Goal: Communication & Community: Answer question/provide support

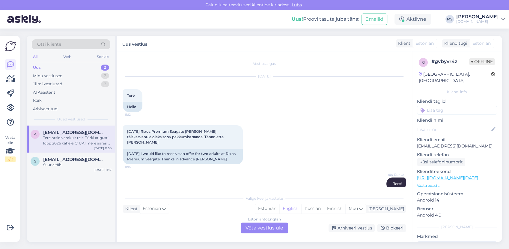
scroll to position [149, 0]
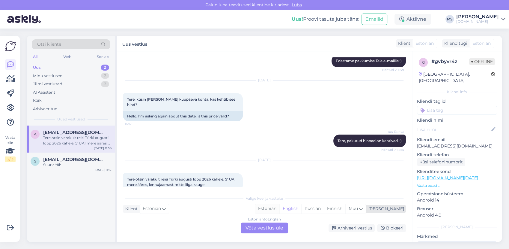
click at [280, 209] on div "Estonian" at bounding box center [267, 208] width 24 height 9
click at [266, 227] on div "Estonian to Estonian Võta vestlus üle" at bounding box center [264, 227] width 47 height 11
click at [257, 231] on div "Estonian to Estonian Võta vestlus üle" at bounding box center [264, 227] width 47 height 11
click at [260, 230] on div "Estonian to Estonian Võta vestlus üle" at bounding box center [264, 227] width 47 height 11
click at [260, 229] on div "Estonian to Estonian Võta vestlus üle" at bounding box center [264, 227] width 47 height 11
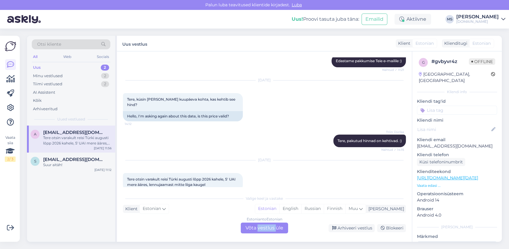
click at [260, 229] on div "Estonian to Estonian Võta vestlus üle" at bounding box center [264, 227] width 47 height 11
click at [301, 200] on div "Valige keel ja vastake" at bounding box center [264, 198] width 283 height 5
click at [300, 134] on div "Triin Üürike Tere, pakutud hinnad on kehtivad. :) Nähtud ✓ 14:15" at bounding box center [264, 141] width 283 height 26
click at [59, 67] on div "Uus 2" at bounding box center [71, 67] width 79 height 8
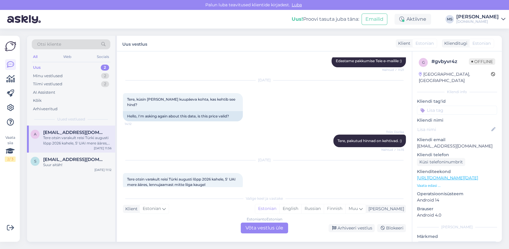
click at [57, 71] on div "Uus 2" at bounding box center [71, 67] width 79 height 8
click at [55, 74] on div "Minu vestlused" at bounding box center [48, 76] width 30 height 6
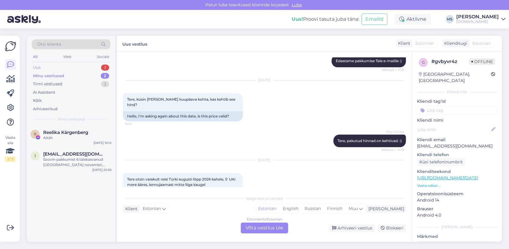
click at [48, 66] on div "Uus 2" at bounding box center [71, 67] width 79 height 8
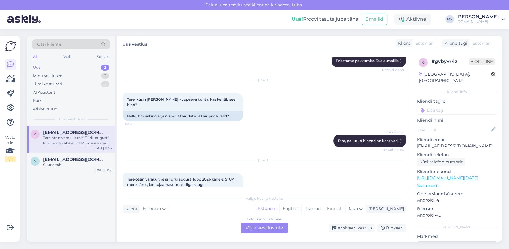
click at [48, 176] on div "a adomaitismerlin@gmail.com Tere otsin varakult reisi Türki augusti lõpp 2026 k…" at bounding box center [71, 183] width 88 height 116
click at [66, 164] on div "Suur aitäh!" at bounding box center [77, 164] width 68 height 5
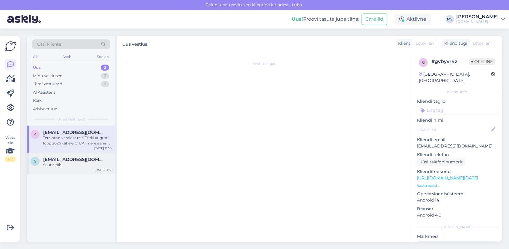
scroll to position [0, 0]
click at [67, 164] on div "Suur aitäh!" at bounding box center [77, 164] width 68 height 5
click at [67, 162] on div "Suur aitäh!" at bounding box center [77, 164] width 68 height 5
click at [66, 161] on div "stella.burtseva@gmail.com Suur aitäh!" at bounding box center [77, 162] width 68 height 11
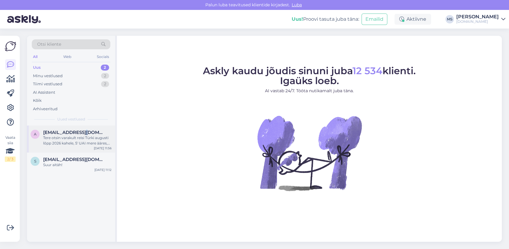
drag, startPoint x: 83, startPoint y: 130, endPoint x: 81, endPoint y: 137, distance: 6.7
click at [81, 137] on div "a [EMAIL_ADDRESS][DOMAIN_NAME] Tere otsin varakult reisi Türki augusti [PERSON_…" at bounding box center [71, 138] width 88 height 27
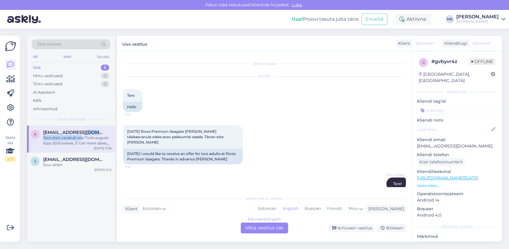
click at [80, 136] on div "Tere otsin varakult reisi Türki augusti lõpp 2026 kahele, 5' UAI mere ääres, le…" at bounding box center [77, 140] width 68 height 11
click at [280, 212] on div "Estonian" at bounding box center [267, 208] width 24 height 9
click at [280, 210] on div "Estonian" at bounding box center [267, 208] width 24 height 9
click at [274, 227] on div "Estonian to Estonian Võta vestlus üle" at bounding box center [264, 227] width 47 height 11
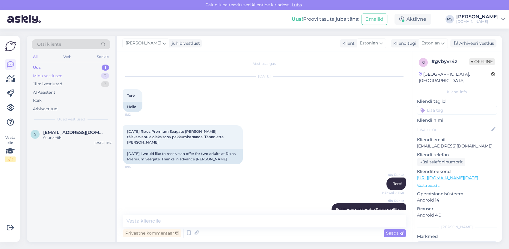
drag, startPoint x: 69, startPoint y: 67, endPoint x: 70, endPoint y: 77, distance: 9.6
click at [69, 68] on div "Uus 1" at bounding box center [71, 67] width 79 height 8
click at [71, 132] on span "[EMAIL_ADDRESS][DOMAIN_NAME]" at bounding box center [74, 132] width 62 height 5
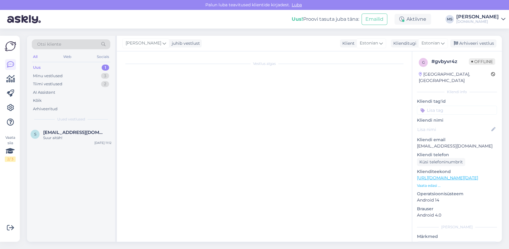
scroll to position [245, 0]
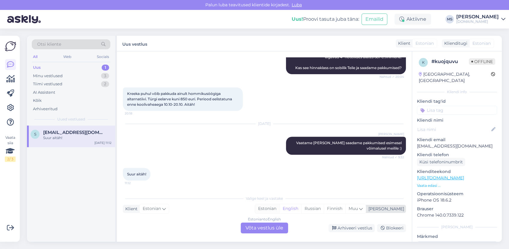
click at [280, 207] on div "Estonian" at bounding box center [267, 208] width 24 height 9
click at [268, 226] on div "Estonian to Estonian Võta vestlus üle" at bounding box center [264, 227] width 47 height 11
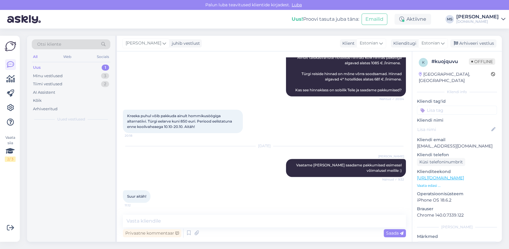
scroll to position [222, 0]
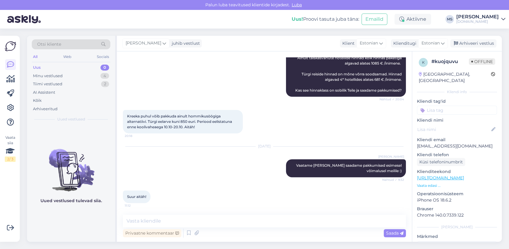
click at [69, 71] on div "Uus 0" at bounding box center [71, 67] width 79 height 8
click at [67, 76] on div "Minu vestlused 4" at bounding box center [71, 76] width 79 height 8
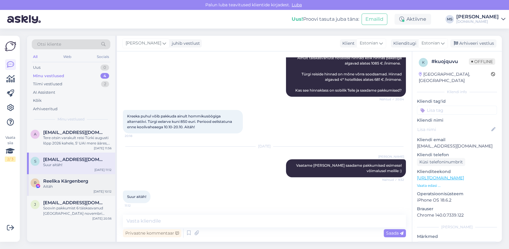
click at [70, 184] on div "Aitäh" at bounding box center [77, 186] width 68 height 5
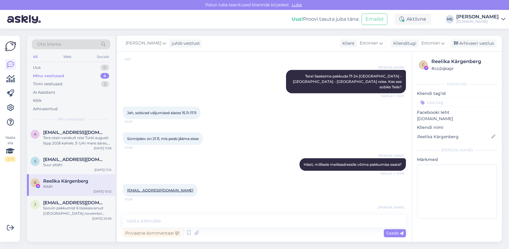
scroll to position [3599, 0]
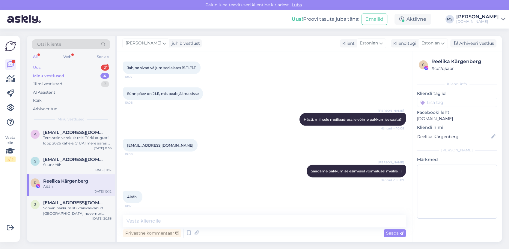
click at [51, 65] on div "Uus 2" at bounding box center [71, 67] width 79 height 8
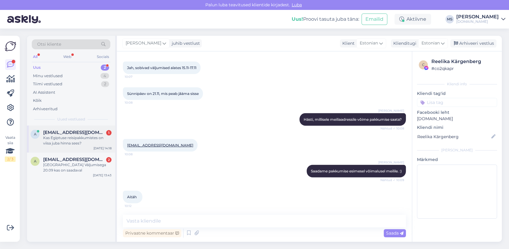
click at [67, 140] on div "Kas Egiptuse reisipakkumistes on viisa juba hinna sees?" at bounding box center [77, 140] width 68 height 11
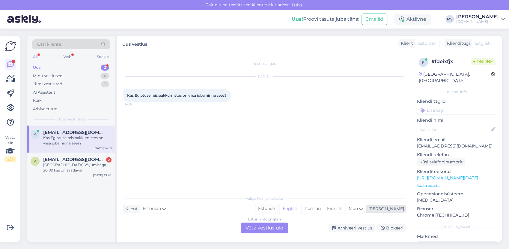
click at [280, 207] on div "Estonian" at bounding box center [267, 208] width 24 height 9
click at [270, 226] on div "Estonian to Estonian Võta vestlus üle" at bounding box center [264, 227] width 47 height 11
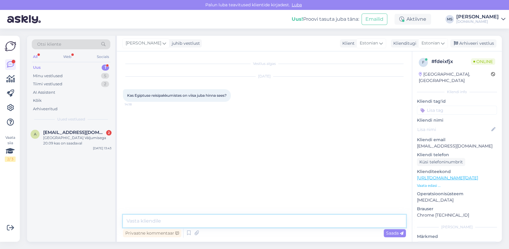
click at [261, 218] on textarea at bounding box center [264, 221] width 283 height 13
type textarea "Tere! Ei, viisad ei ole meie pakkumistes hinna sees."
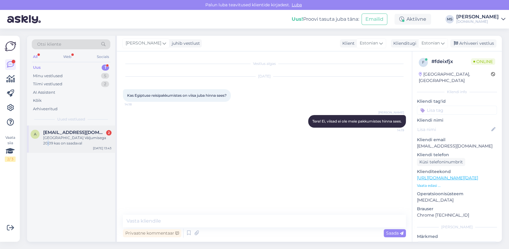
click at [104, 136] on div "[GEOGRAPHIC_DATA] Väljumisega 20.09 kas on saadaval" at bounding box center [77, 140] width 68 height 11
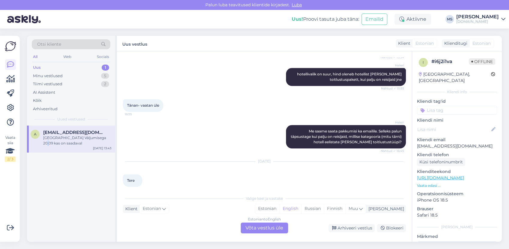
scroll to position [701, 0]
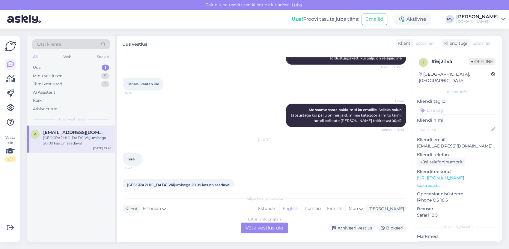
drag, startPoint x: 434, startPoint y: 140, endPoint x: 449, endPoint y: 145, distance: 16.5
click at [449, 152] on p "Kliendi telefon" at bounding box center [457, 155] width 80 height 6
drag, startPoint x: 458, startPoint y: 138, endPoint x: 419, endPoint y: 142, distance: 40.1
click at [419, 143] on p "[EMAIL_ADDRESS][DOMAIN_NAME]" at bounding box center [457, 146] width 80 height 6
drag, startPoint x: 420, startPoint y: 141, endPoint x: 460, endPoint y: 137, distance: 40.1
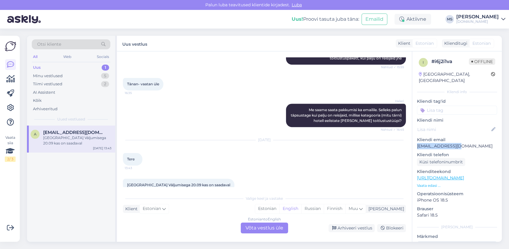
click at [460, 143] on p "[EMAIL_ADDRESS][DOMAIN_NAME]" at bounding box center [457, 146] width 80 height 6
drag, startPoint x: 460, startPoint y: 137, endPoint x: 457, endPoint y: 138, distance: 3.2
copy p "[EMAIL_ADDRESS][DOMAIN_NAME]"
click at [68, 78] on div "Minu vestlused 5" at bounding box center [71, 76] width 79 height 8
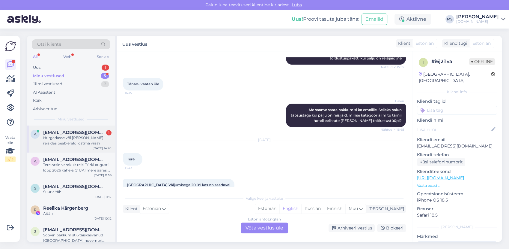
click at [75, 140] on div "Hurgadasse või [PERSON_NAME] reisides peab eraldi ostma viisa?" at bounding box center [77, 140] width 68 height 11
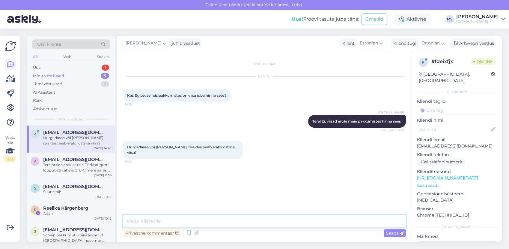
click at [231, 220] on textarea at bounding box center [264, 221] width 283 height 13
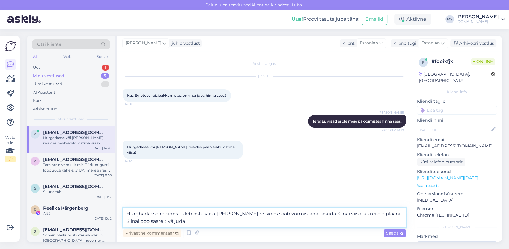
type textarea "Hurghadasse reisides tuleb osta viisa. [PERSON_NAME] reisides saab vormistada t…"
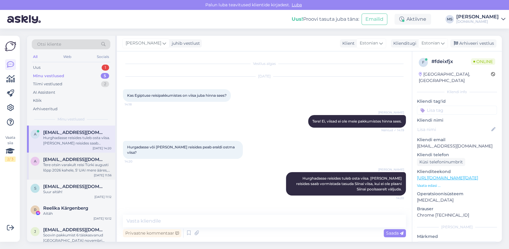
click at [91, 158] on div "[EMAIL_ADDRESS][DOMAIN_NAME] Tere otsin varakult reisi Türki augusti [PERSON_NA…" at bounding box center [77, 165] width 68 height 16
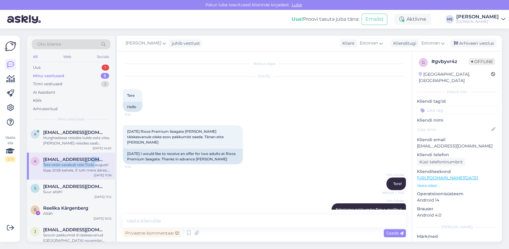
scroll to position [126, 0]
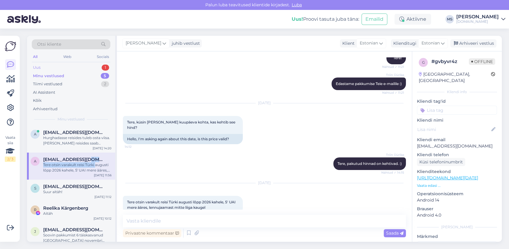
drag, startPoint x: 89, startPoint y: 156, endPoint x: 46, endPoint y: 65, distance: 100.5
click at [46, 65] on div "Uus 1" at bounding box center [71, 67] width 79 height 8
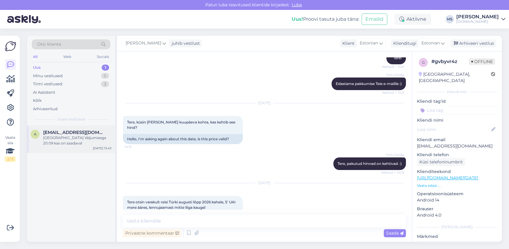
click at [88, 144] on div "[GEOGRAPHIC_DATA] Väljumisega 20.09 kas on saadaval" at bounding box center [77, 140] width 68 height 11
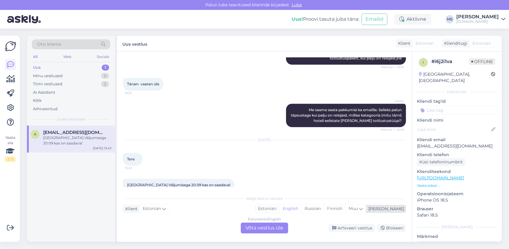
click at [280, 210] on div "Estonian" at bounding box center [267, 208] width 24 height 9
click at [272, 228] on div "Estonian to Estonian Võta vestlus üle" at bounding box center [264, 227] width 47 height 11
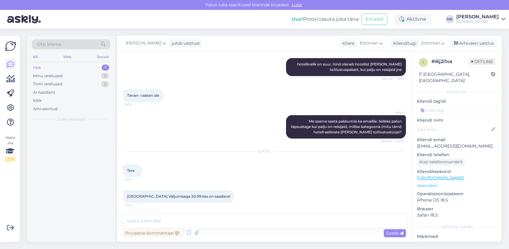
scroll to position [678, 0]
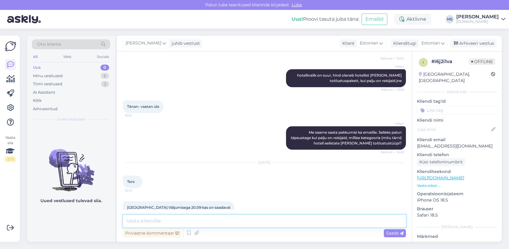
click at [266, 222] on textarea at bounding box center [264, 221] width 283 height 13
type textarea "Tere! Jah, on saadaval. Reisi pikkus on siis 6 ööd."
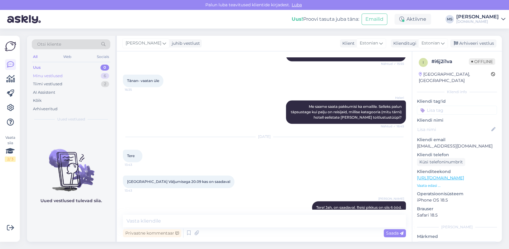
click at [65, 77] on div "Minu vestlused 6" at bounding box center [71, 76] width 79 height 8
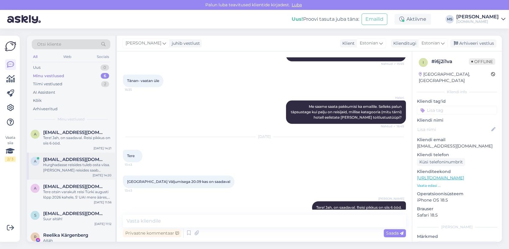
click at [80, 165] on div "Hurghadasse reisides tuleb osta viisa. [PERSON_NAME] reisides saab vormistada t…" at bounding box center [77, 167] width 68 height 11
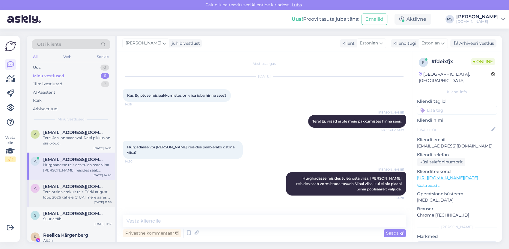
click at [70, 182] on div "a [EMAIL_ADDRESS][DOMAIN_NAME] Tere otsin varakult reisi Türki augusti [PERSON_…" at bounding box center [71, 192] width 88 height 27
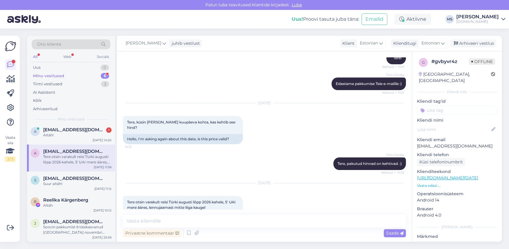
scroll to position [29, 0]
click at [82, 134] on div "Aitäh!" at bounding box center [77, 135] width 68 height 5
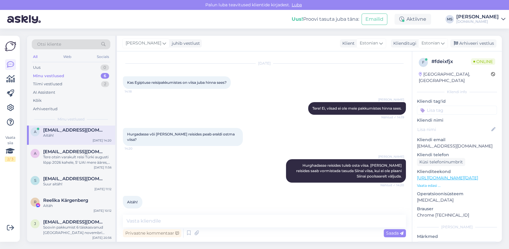
click at [190, 219] on div "Vestlus algas [DATE] Kas Egiptuse reisipakkumistes on viisa juba hinna sees? 14…" at bounding box center [264, 146] width 295 height 190
click at [190, 219] on textarea at bounding box center [264, 221] width 283 height 13
click at [469, 44] on div "Arhiveeri vestlus" at bounding box center [474, 43] width 46 height 8
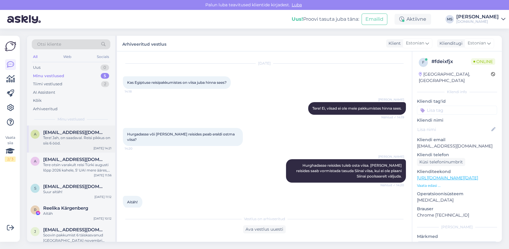
click at [69, 138] on div "Tere! Jah, on saadaval. Reisi pikkus on siis 6 ööd." at bounding box center [77, 140] width 68 height 11
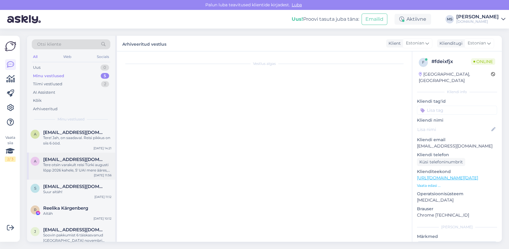
scroll to position [704, 0]
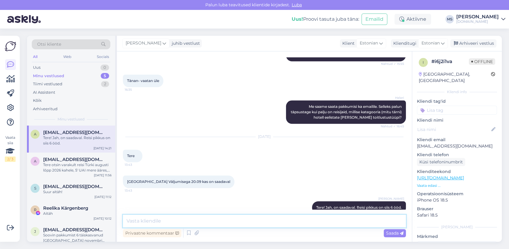
click at [182, 224] on textarea at bounding box center [264, 221] width 283 height 13
type textarea "Pakkumise tegemiseks palun täpsustage reisijate arv (kui reisivad ka lapsed, si…"
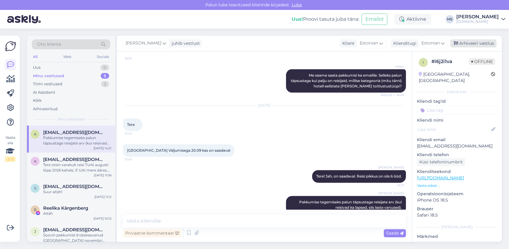
click at [472, 41] on div "Arhiveeri vestlus" at bounding box center [474, 43] width 46 height 8
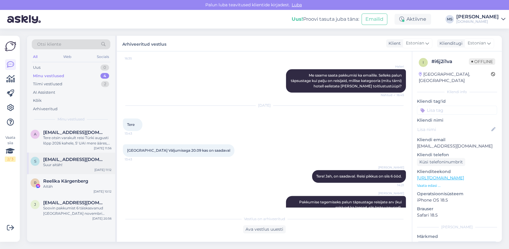
drag, startPoint x: 56, startPoint y: 141, endPoint x: 70, endPoint y: 173, distance: 34.8
click at [56, 144] on div "Tere otsin varakult reisi Türki augusti lõpp 2026 kahele, 5' UAI mere ääres, le…" at bounding box center [77, 140] width 68 height 11
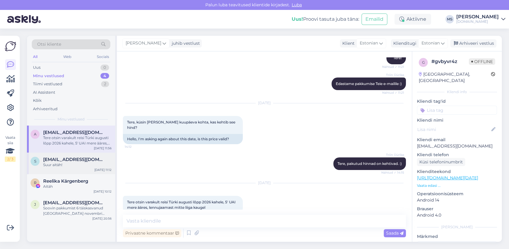
click at [70, 173] on div "s [EMAIL_ADDRESS][DOMAIN_NAME] Suur aitäh! [DATE] 11:12" at bounding box center [71, 163] width 88 height 22
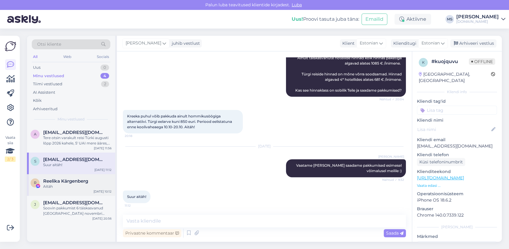
click at [69, 188] on div "Aitäh" at bounding box center [77, 186] width 68 height 5
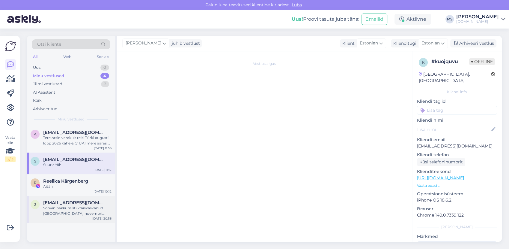
scroll to position [3599, 0]
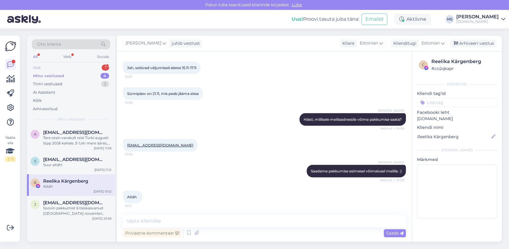
click at [57, 67] on div "Uus 1" at bounding box center [71, 67] width 79 height 8
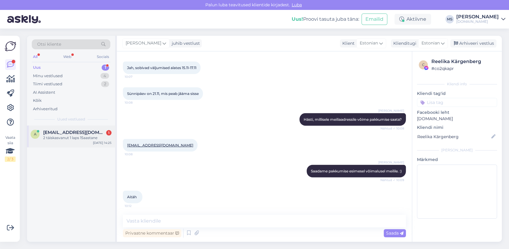
click at [63, 129] on div "a [EMAIL_ADDRESS][DOMAIN_NAME] 1 2 täiskasvanut 1 laps 15aastane [DATE] 14:25" at bounding box center [71, 136] width 88 height 22
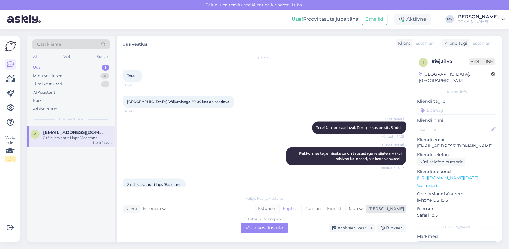
click at [280, 206] on div "Estonian" at bounding box center [267, 208] width 24 height 9
click at [256, 239] on div "Vestlus algas [DATE] Tere kas [DATE] väljuv lend [GEOGRAPHIC_DATA] [PERSON_NAME…" at bounding box center [264, 146] width 295 height 190
drag, startPoint x: 256, startPoint y: 239, endPoint x: 257, endPoint y: 236, distance: 3.2
click at [259, 235] on div "Vestlus algas [DATE] Tere kas [DATE] väljuv lend [GEOGRAPHIC_DATA] [PERSON_NAME…" at bounding box center [264, 146] width 295 height 190
click at [252, 231] on div "Estonian to Estonian Võta vestlus üle" at bounding box center [264, 227] width 47 height 11
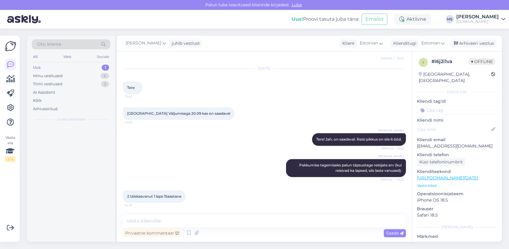
scroll to position [761, 0]
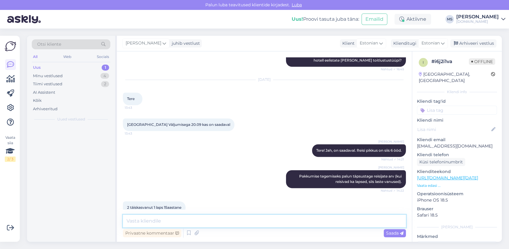
click at [235, 221] on textarea at bounding box center [264, 221] width 283 height 13
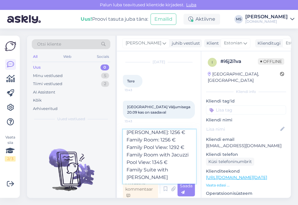
scroll to position [83, 0]
type textarea "Hinnad 2-le täiskasvanule ja 15-aastasele lapsele kokku on: Deluxe Room: 1113 €…"
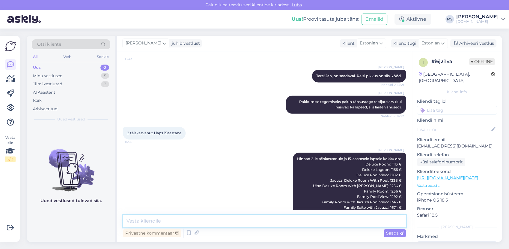
scroll to position [835, 0]
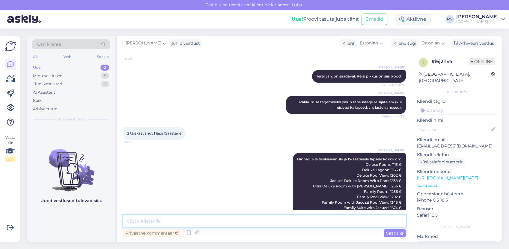
click at [274, 216] on textarea at bounding box center [264, 221] width 283 height 13
type textarea "K"
type textarea "Milline toatüüp võiks Teile sobida?"
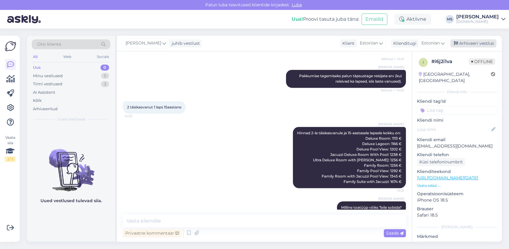
click at [474, 44] on div "Arhiveeri vestlus" at bounding box center [474, 43] width 46 height 8
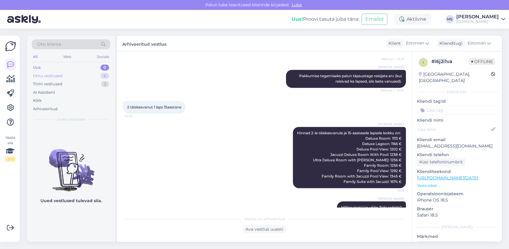
click at [47, 74] on div "Minu vestlused" at bounding box center [48, 76] width 30 height 6
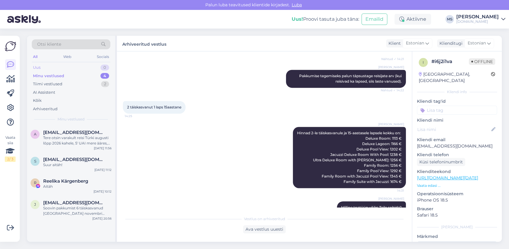
click at [70, 65] on div "Uus 0" at bounding box center [71, 67] width 79 height 8
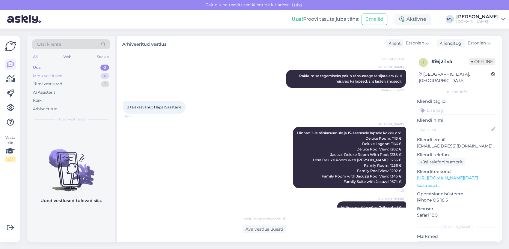
click at [68, 78] on div "Minu vestlused 4" at bounding box center [71, 76] width 79 height 8
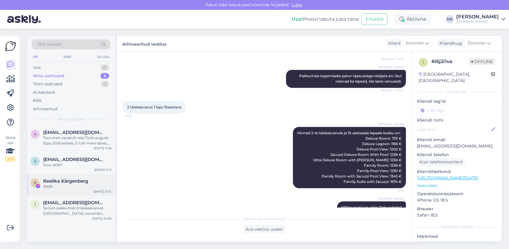
click at [64, 185] on div "Aitäh" at bounding box center [77, 186] width 68 height 5
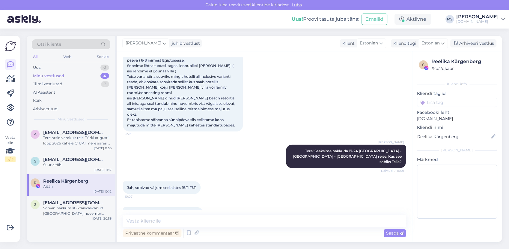
scroll to position [3499, 0]
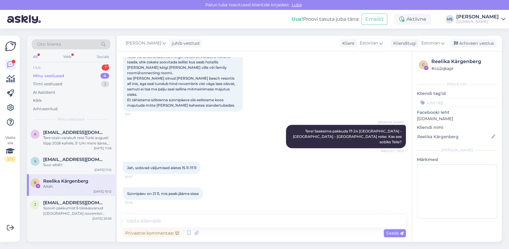
click at [52, 67] on div "Uus 1" at bounding box center [71, 67] width 79 height 8
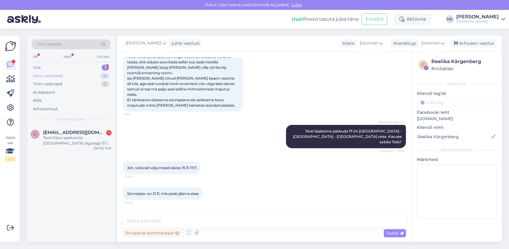
click at [47, 74] on div "Minu vestlused" at bounding box center [48, 76] width 30 height 6
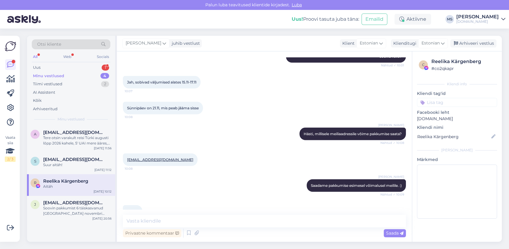
scroll to position [3599, 0]
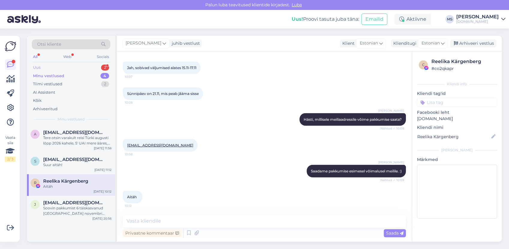
click at [53, 68] on div "Uus 2" at bounding box center [71, 67] width 79 height 8
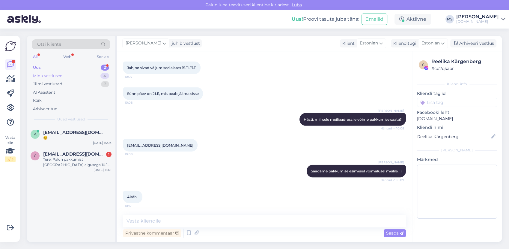
click at [53, 79] on div "Minu vestlused 4" at bounding box center [71, 76] width 79 height 8
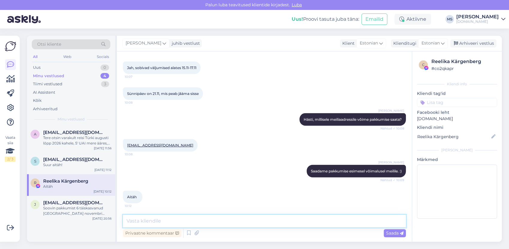
click at [155, 217] on textarea at bounding box center [264, 221] width 283 height 13
type textarea "Pakkumised on saadetud Teile meilile. :)"
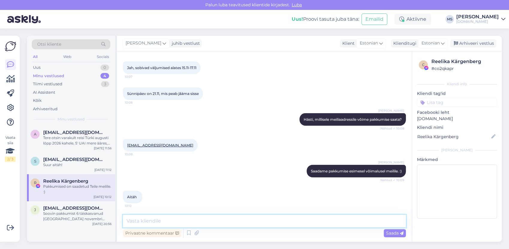
scroll to position [3624, 0]
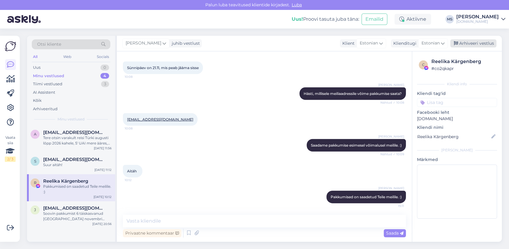
click at [463, 46] on div "Arhiveeri vestlus" at bounding box center [474, 43] width 46 height 8
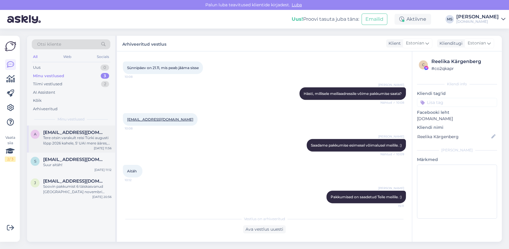
click at [95, 133] on span "[EMAIL_ADDRESS][DOMAIN_NAME]" at bounding box center [74, 132] width 62 height 5
